Goal: Book appointment/travel/reservation

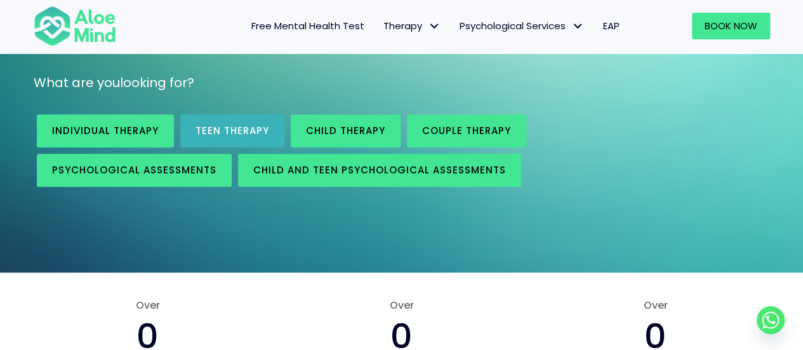
scroll to position [191, 0]
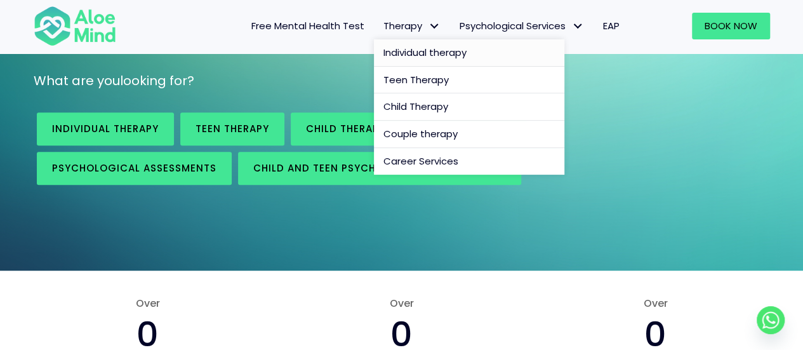
click at [434, 49] on span "Individual therapy" at bounding box center [425, 52] width 83 height 13
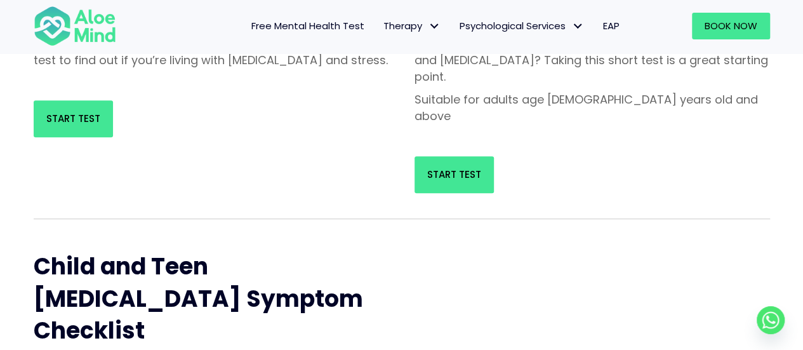
scroll to position [191, 0]
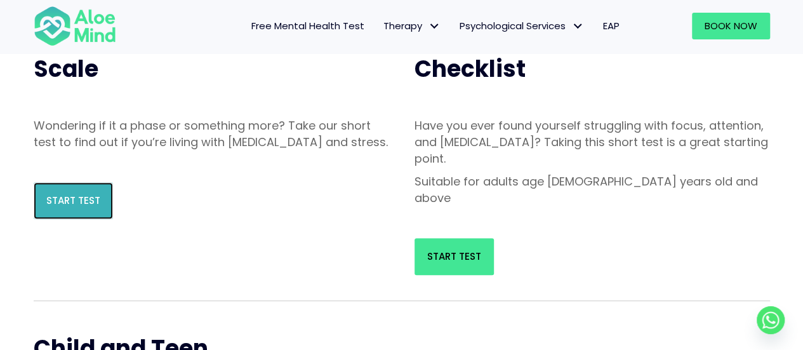
click at [67, 207] on span "Start Test" at bounding box center [73, 200] width 54 height 13
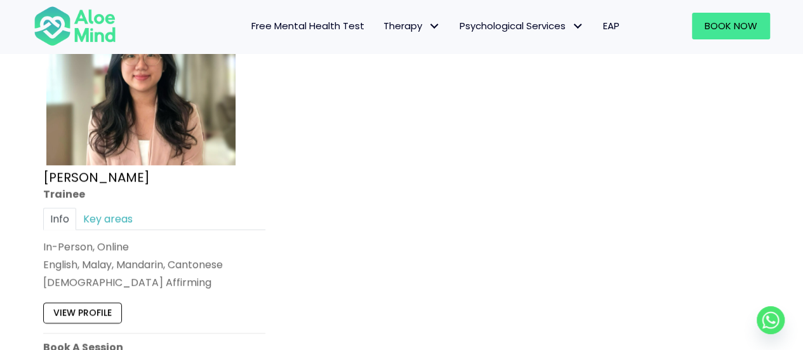
scroll to position [5461, 0]
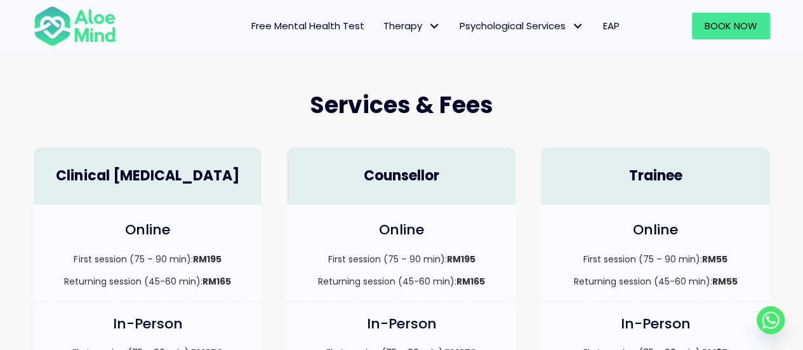
scroll to position [381, 0]
